Goal: Check status: Check status

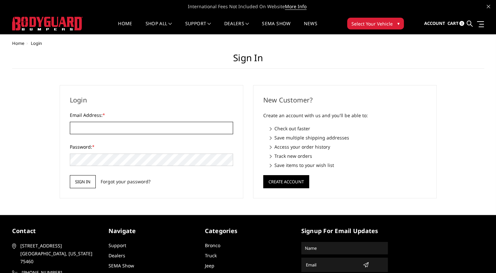
type input "[EMAIL_ADDRESS][DOMAIN_NAME]"
click at [78, 176] on input "Sign in" at bounding box center [83, 181] width 26 height 13
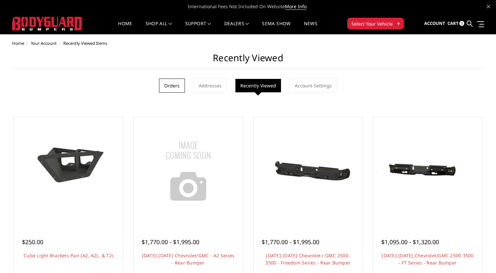
click at [174, 87] on link "Orders" at bounding box center [172, 86] width 26 height 14
